Goal: Task Accomplishment & Management: Manage account settings

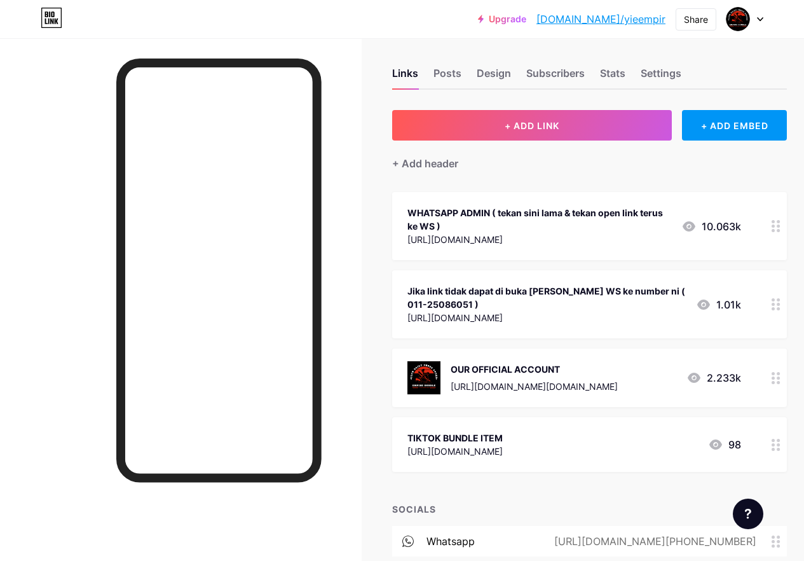
scroll to position [105, 0]
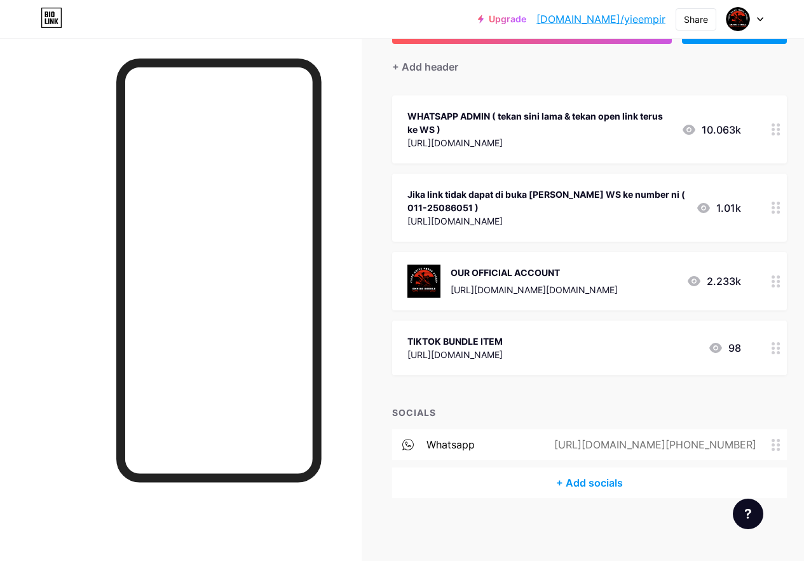
click at [783, 353] on div at bounding box center [776, 347] width 22 height 55
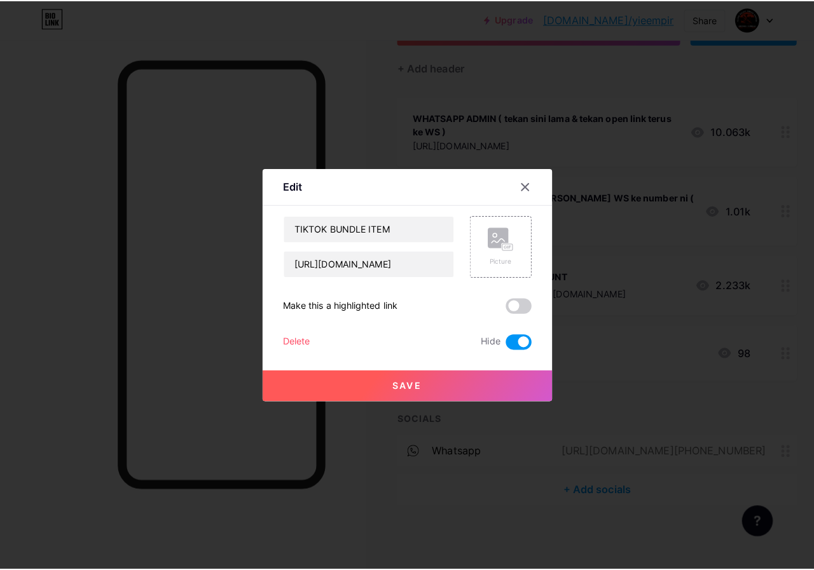
scroll to position [95, 0]
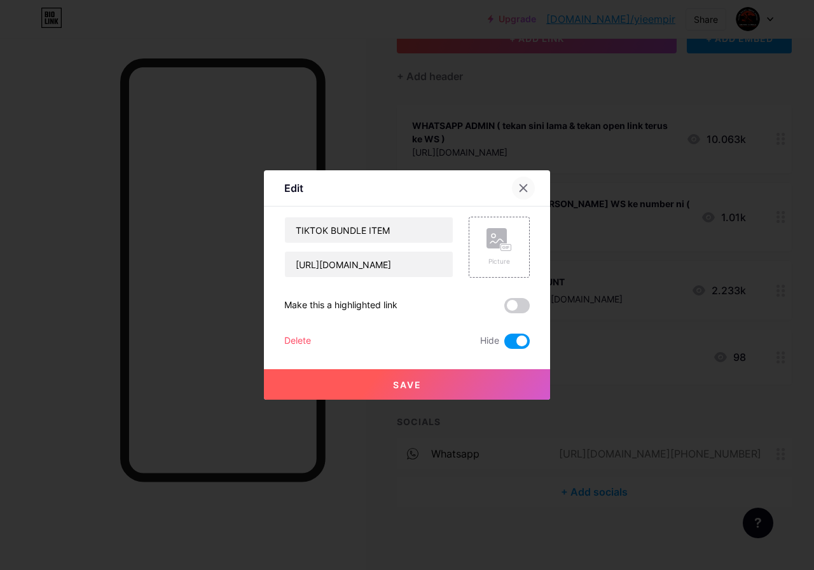
click at [517, 185] on div at bounding box center [523, 188] width 23 height 23
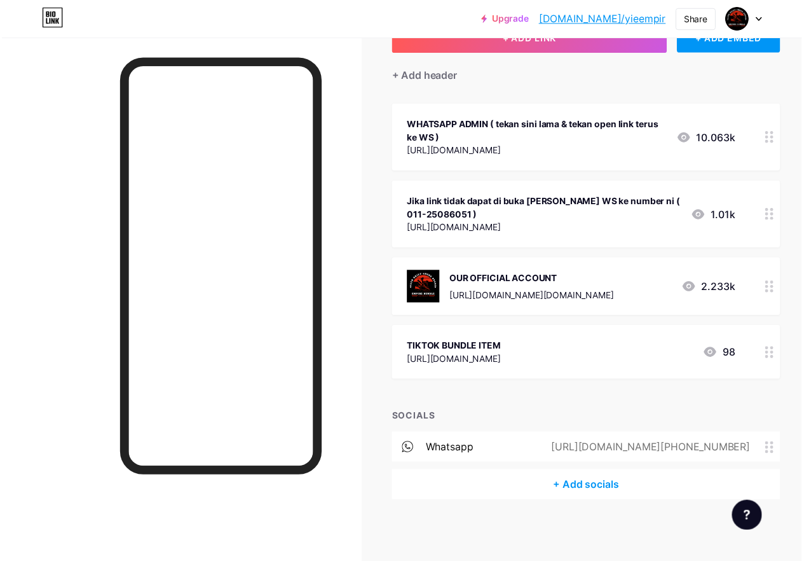
scroll to position [105, 0]
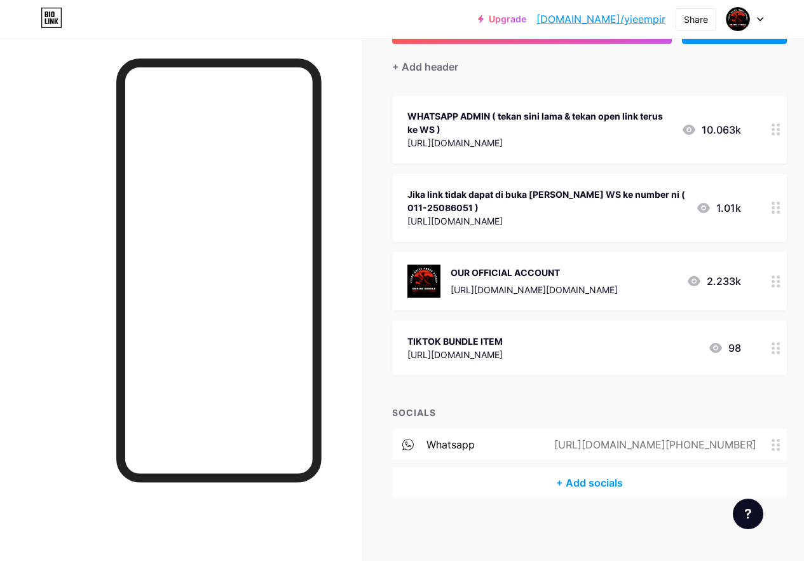
click at [779, 357] on div at bounding box center [776, 347] width 22 height 55
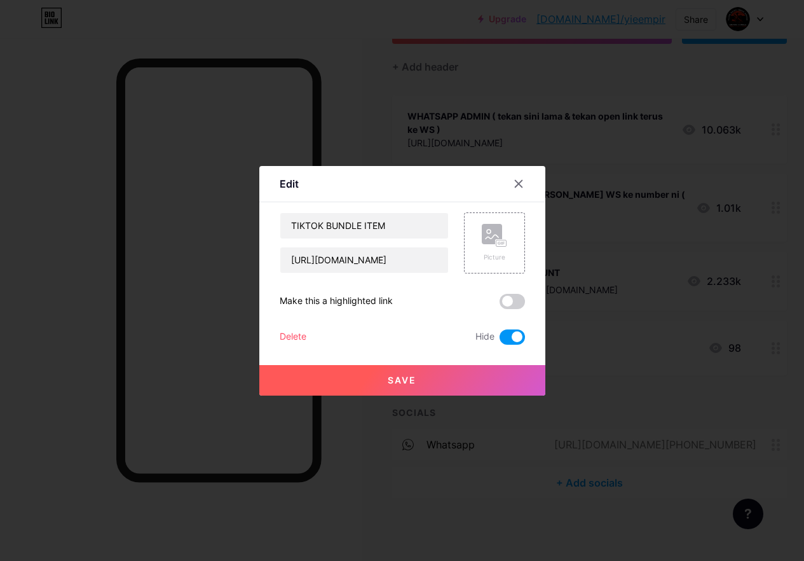
scroll to position [95, 0]
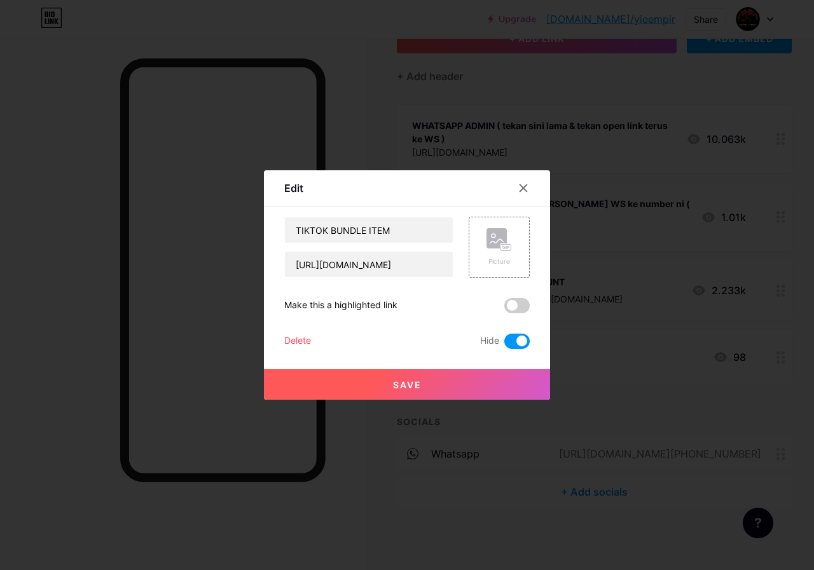
click at [512, 339] on span at bounding box center [516, 341] width 25 height 15
click at [504, 345] on input "checkbox" at bounding box center [504, 345] width 0 height 0
click at [484, 377] on button "Save" at bounding box center [407, 384] width 286 height 31
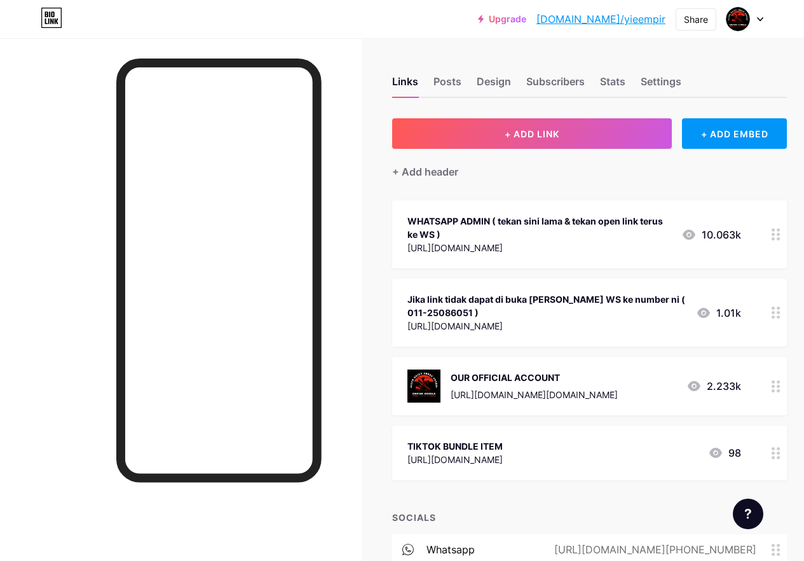
scroll to position [64, 0]
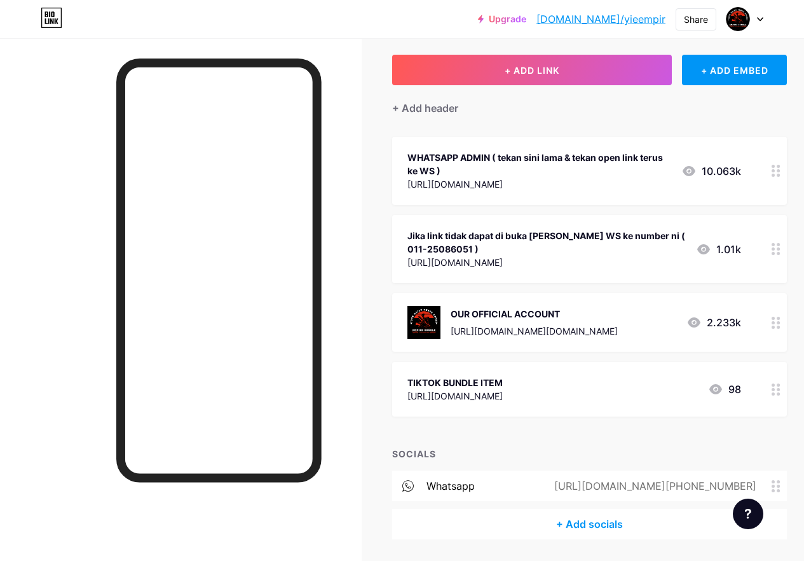
click at [780, 325] on circle at bounding box center [778, 326] width 3 height 3
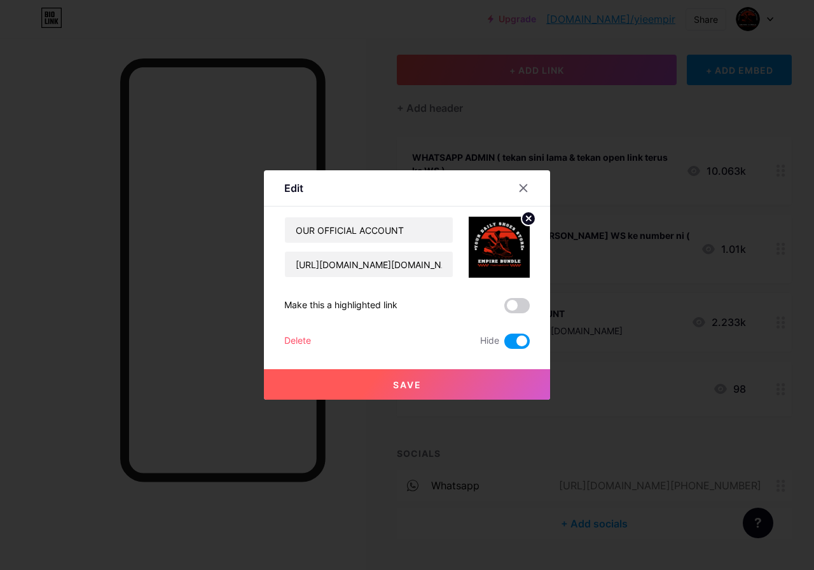
click at [514, 338] on span at bounding box center [516, 341] width 25 height 15
click at [504, 345] on input "checkbox" at bounding box center [504, 345] width 0 height 0
click at [481, 371] on button "Save" at bounding box center [407, 384] width 286 height 31
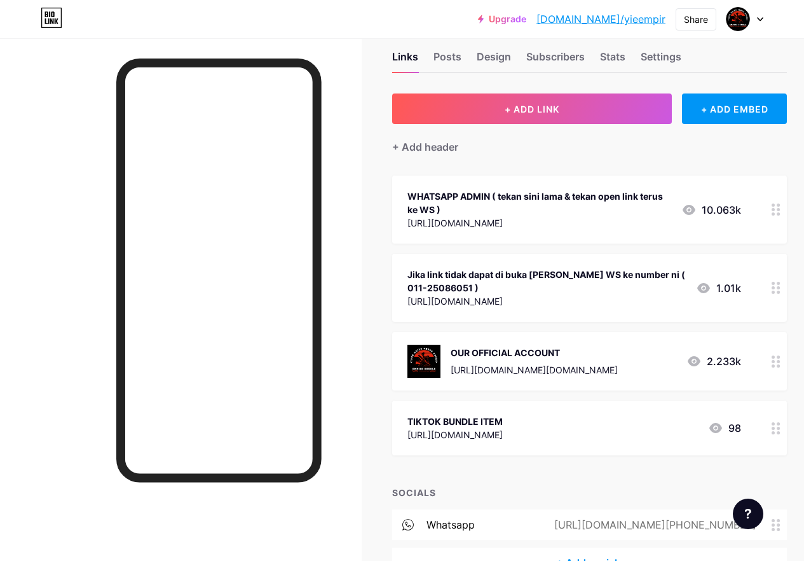
scroll to position [0, 0]
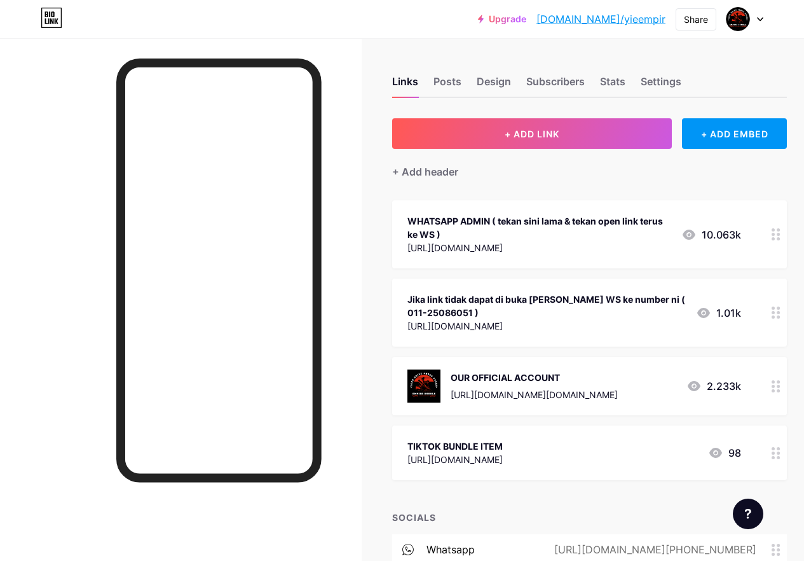
click at [775, 382] on circle at bounding box center [773, 381] width 3 height 3
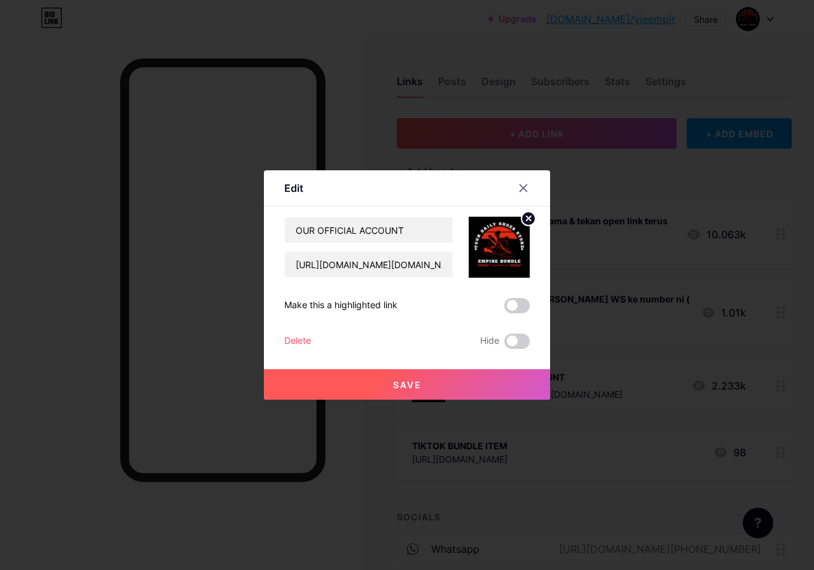
click at [292, 343] on div "Delete" at bounding box center [297, 341] width 27 height 15
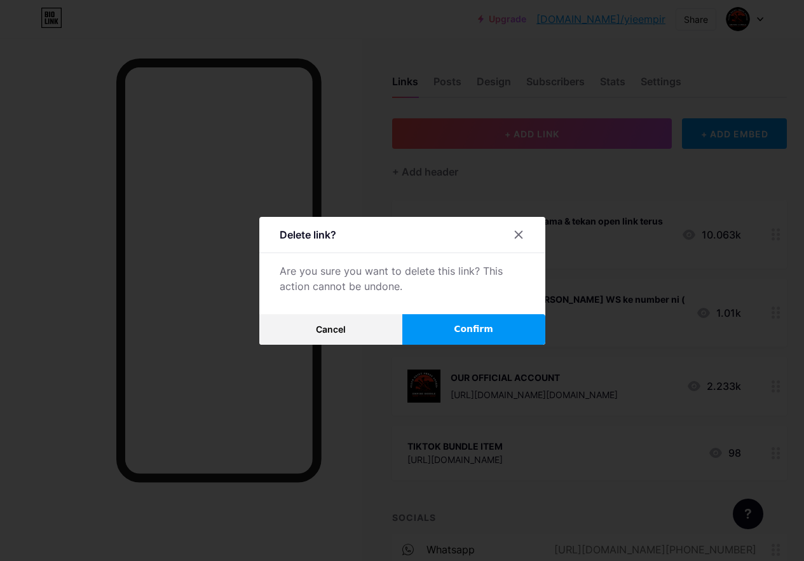
click at [462, 335] on span "Confirm" at bounding box center [473, 328] width 39 height 13
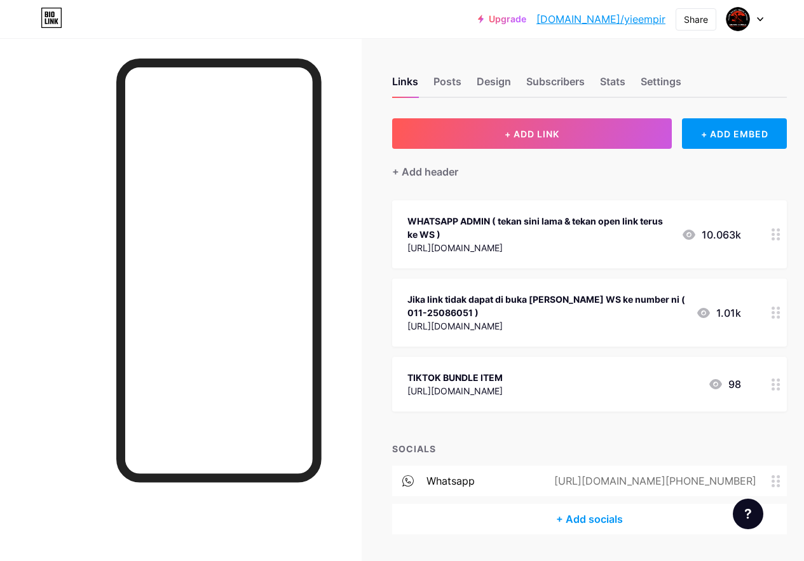
click at [780, 388] on circle at bounding box center [778, 388] width 3 height 3
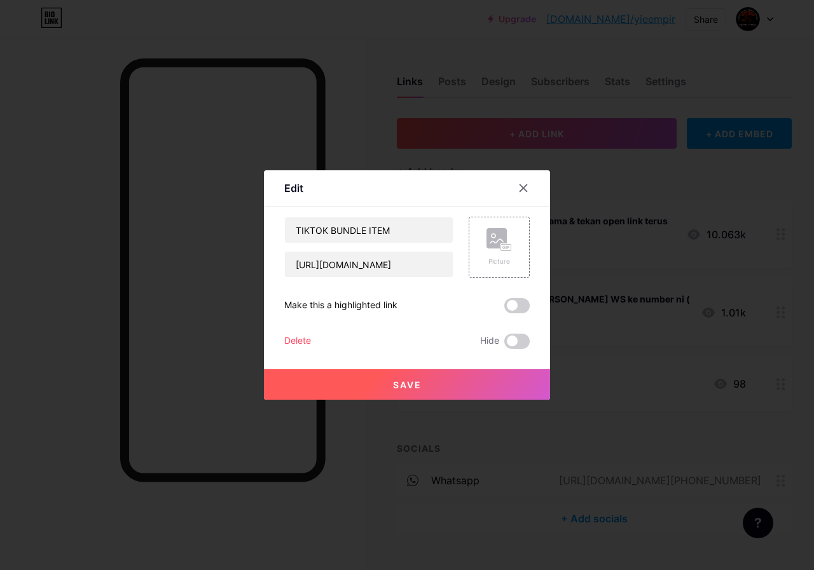
click at [299, 342] on div "Delete" at bounding box center [297, 341] width 27 height 15
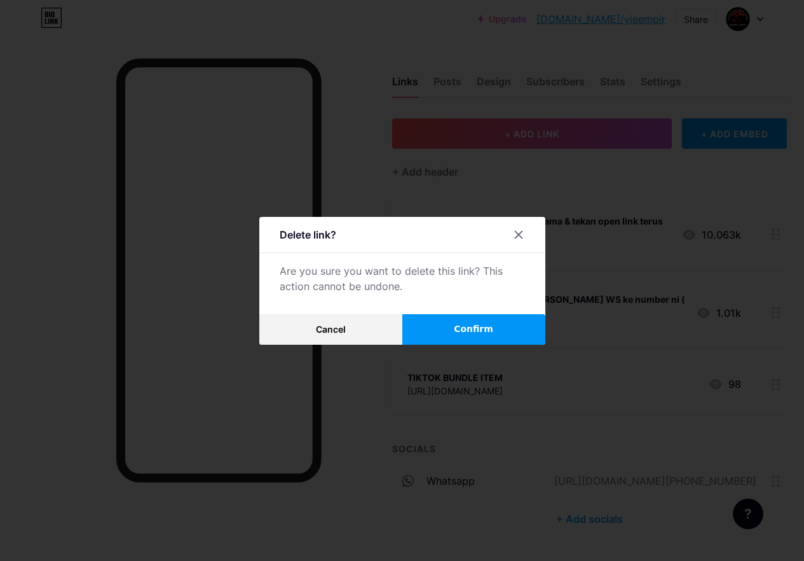
click at [471, 335] on span "Confirm" at bounding box center [473, 328] width 39 height 13
